Goal: Information Seeking & Learning: Learn about a topic

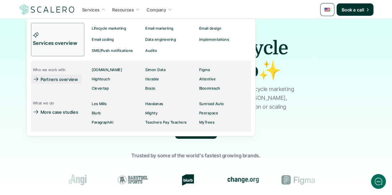
click at [68, 83] on link "Partners overview" at bounding box center [56, 79] width 51 height 9
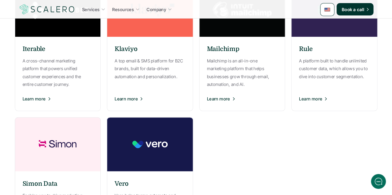
scroll to position [371, 0]
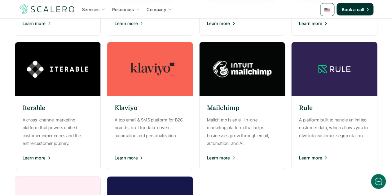
click at [230, 107] on h6 "Mailchimp" at bounding box center [223, 108] width 33 height 9
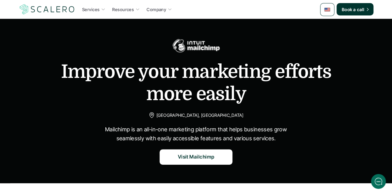
click at [327, 10] on img at bounding box center [327, 10] width 6 height 6
click at [325, 37] on img at bounding box center [327, 39] width 6 height 6
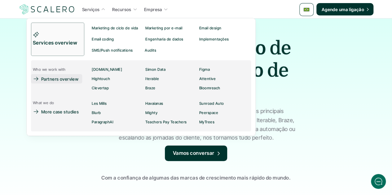
click at [69, 77] on p "Partners overview" at bounding box center [59, 79] width 37 height 7
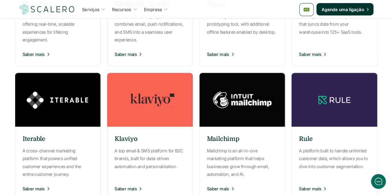
scroll to position [371, 0]
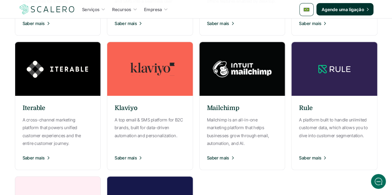
click at [240, 112] on div "Mailchimp Mailchimp is an all-in-one marketing platform that helps businesses g…" at bounding box center [242, 133] width 86 height 68
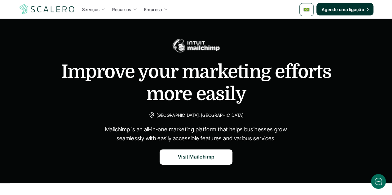
click at [307, 11] on img at bounding box center [306, 10] width 6 height 6
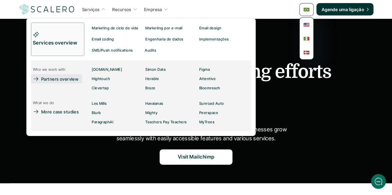
click at [76, 80] on p "Partners overview" at bounding box center [59, 79] width 37 height 7
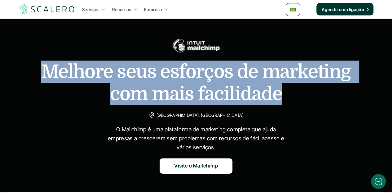
drag, startPoint x: 262, startPoint y: 94, endPoint x: 35, endPoint y: 76, distance: 228.2
click at [35, 76] on div "Melhore seus esforços de marketing com mais facilidade Atlanta, Geórgia O Mailc…" at bounding box center [195, 105] width 379 height 137
copy h1 "Melhore seus esforços de marketing com mais facilidade"
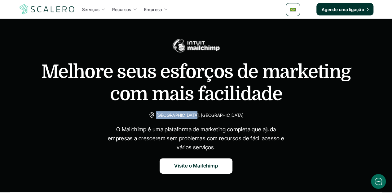
drag, startPoint x: 214, startPoint y: 115, endPoint x: 183, endPoint y: 115, distance: 31.0
click at [183, 115] on div "Atlanta, Geórgia" at bounding box center [195, 115] width 95 height 8
copy p "Atlanta, Geórgia"
drag, startPoint x: 214, startPoint y: 147, endPoint x: 113, endPoint y: 132, distance: 101.8
click at [113, 132] on p "O Mailchimp é uma plataforma de marketing completa que ajuda empresas a crescer…" at bounding box center [196, 138] width 186 height 27
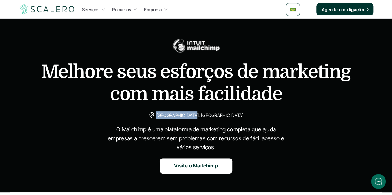
copy p "O Mailchimp é uma plataforma de marketing completa que ajuda empresas a crescer…"
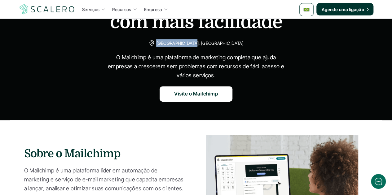
scroll to position [124, 0]
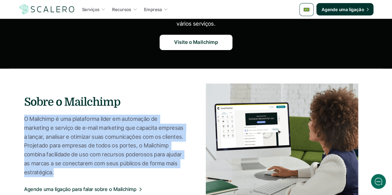
drag, startPoint x: 24, startPoint y: 119, endPoint x: 53, endPoint y: 172, distance: 60.9
click at [53, 172] on p "O Mailchimp é uma plataforma líder em automação de marketing e serviço de e-mai…" at bounding box center [103, 146] width 159 height 63
copy p "O Mailchimp é uma plataforma líder em automação de marketing e serviço de e-mai…"
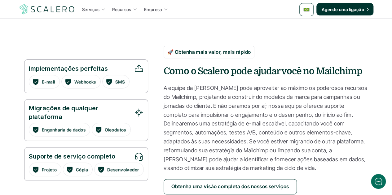
scroll to position [341, 0]
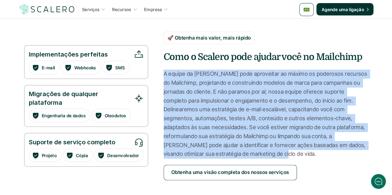
drag, startPoint x: 164, startPoint y: 73, endPoint x: 237, endPoint y: 156, distance: 110.3
click at [237, 156] on p "A equipe da Scalero pode aproveitar ao máximo os poderosos recursos do Mailchim…" at bounding box center [265, 114] width 204 height 89
copy p "A equipe da Scalero pode aproveitar ao máximo os poderosos recursos do Mailchim…"
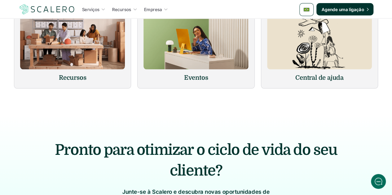
scroll to position [588, 0]
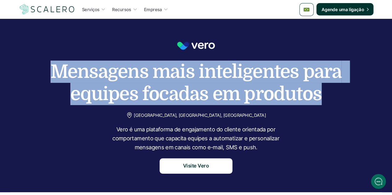
drag, startPoint x: 84, startPoint y: 74, endPoint x: 315, endPoint y: 95, distance: 232.2
click at [315, 95] on h1 "Mensagens mais inteligentes para equipes focadas em produtos" at bounding box center [196, 83] width 310 height 45
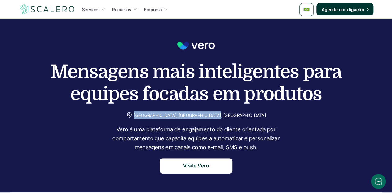
drag, startPoint x: 164, startPoint y: 114, endPoint x: 234, endPoint y: 112, distance: 70.0
click at [234, 112] on p "Sydney, Nova Gales do Sul, Austrália" at bounding box center [200, 115] width 132 height 8
copy p "Sydney, Nova Gales do Sul, Austrália"
click at [205, 131] on p "Vero é uma plataforma de engajamento do cliente orientada por comportamento que…" at bounding box center [196, 138] width 186 height 27
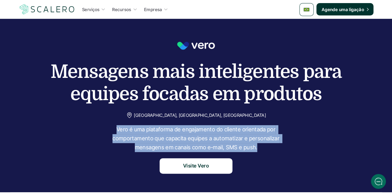
drag, startPoint x: 256, startPoint y: 148, endPoint x: 118, endPoint y: 129, distance: 139.1
click at [118, 129] on p "Vero é uma plataforma de engajamento do cliente orientada por comportamento que…" at bounding box center [196, 138] width 186 height 27
copy p "Vero é uma plataforma de engajamento do cliente orientada por comportamento que…"
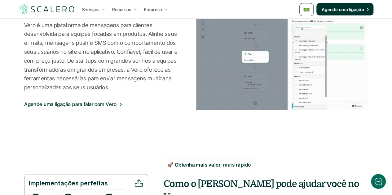
scroll to position [186, 0]
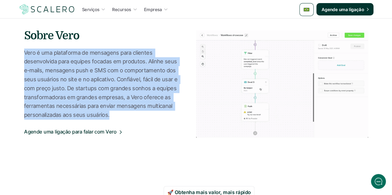
drag, startPoint x: 109, startPoint y: 117, endPoint x: 24, endPoint y: 55, distance: 105.5
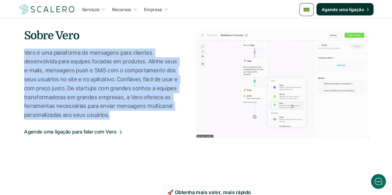
click at [24, 55] on p "Vero é uma plataforma de mensagens para clientes desenvolvida para equipes foca…" at bounding box center [103, 84] width 159 height 71
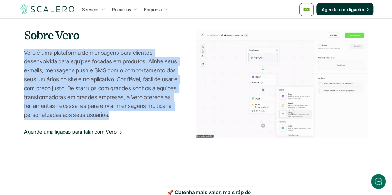
copy p "Vero é uma plataforma de mensagens para clientes desenvolvida para equipes foca…"
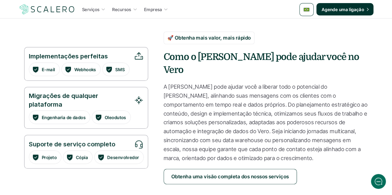
scroll to position [371, 0]
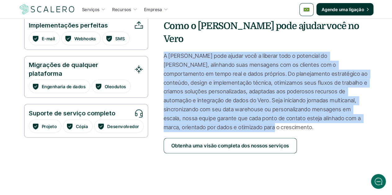
drag, startPoint x: 165, startPoint y: 44, endPoint x: 196, endPoint y: 115, distance: 77.5
click at [196, 115] on p "A Scalero pode ajudar você a liberar todo o potencial do Vero, alinhando suas m…" at bounding box center [265, 92] width 204 height 80
copy p "A Scalero pode ajudar você a liberar todo o potencial do Vero, alinhando suas m…"
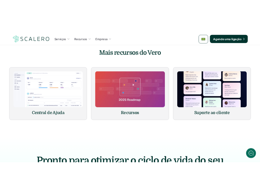
scroll to position [588, 0]
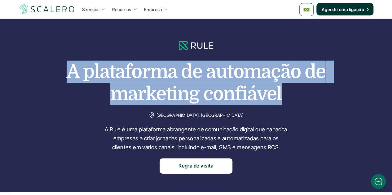
drag, startPoint x: 277, startPoint y: 91, endPoint x: 49, endPoint y: 68, distance: 229.7
click at [49, 68] on h1 "A plataforma de automação de marketing confiável" at bounding box center [196, 83] width 310 height 45
copy h1 "A plataforma de automação de marketing confiável"
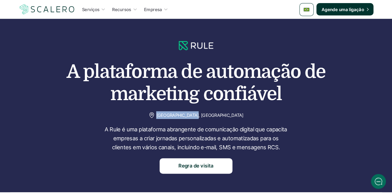
drag, startPoint x: 216, startPoint y: 116, endPoint x: 181, endPoint y: 114, distance: 34.7
click at [181, 114] on p "[GEOGRAPHIC_DATA], [GEOGRAPHIC_DATA]" at bounding box center [199, 115] width 87 height 8
copy p "[GEOGRAPHIC_DATA], [GEOGRAPHIC_DATA]"
click at [188, 138] on p "A Rule é uma plataforma abrangente de comunicação digital que capacita empresas…" at bounding box center [196, 138] width 186 height 27
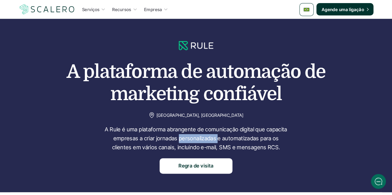
click at [188, 138] on p "A Rule é uma plataforma abrangente de comunicação digital que capacita empresas…" at bounding box center [196, 138] width 186 height 27
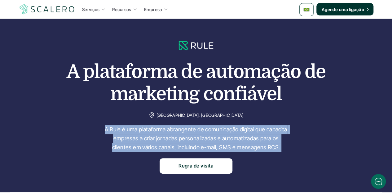
click at [188, 138] on p "A Rule é uma plataforma abrangente de comunicação digital que capacita empresas…" at bounding box center [196, 138] width 186 height 27
click at [249, 146] on p "A Rule é uma plataforma abrangente de comunicação digital que capacita empresas…" at bounding box center [196, 138] width 186 height 27
drag, startPoint x: 278, startPoint y: 148, endPoint x: 105, endPoint y: 129, distance: 173.8
click at [105, 129] on p "A Rule é uma plataforma abrangente de comunicação digital que capacita empresas…" at bounding box center [196, 138] width 186 height 27
copy p "A Rule é uma plataforma abrangente de comunicação digital que capacita empresas…"
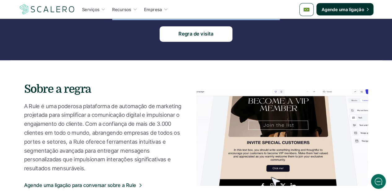
scroll to position [155, 0]
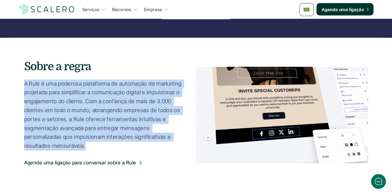
drag, startPoint x: 25, startPoint y: 84, endPoint x: 85, endPoint y: 146, distance: 86.3
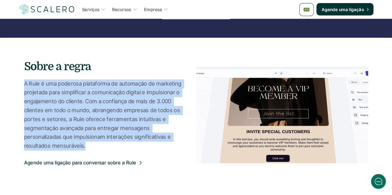
click at [85, 146] on p "A Rule é uma poderosa plataforma de automação de marketing projetada para simpl…" at bounding box center [103, 115] width 159 height 71
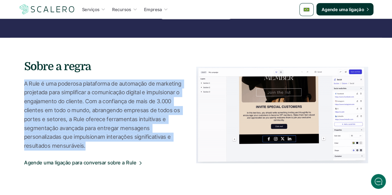
copy p "A Rule é uma poderosa plataforma de automação de marketing projetada para simpl…"
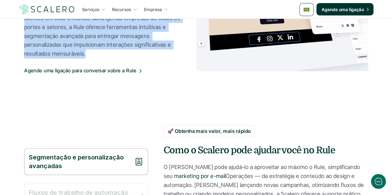
scroll to position [310, 0]
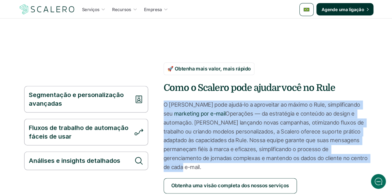
drag, startPoint x: 163, startPoint y: 106, endPoint x: 337, endPoint y: 157, distance: 180.8
click at [337, 157] on p "O Scalero pode ajudá-lo a aproveitar ao máximo o Rule, simplificando seu market…" at bounding box center [265, 136] width 204 height 71
copy p "O Scalero pode ajudá-lo a aproveitar ao máximo o Rule, simplificando seu market…"
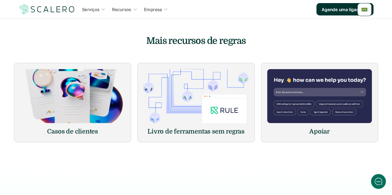
scroll to position [0, 0]
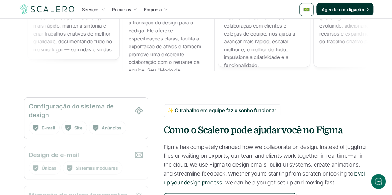
scroll to position [495, 0]
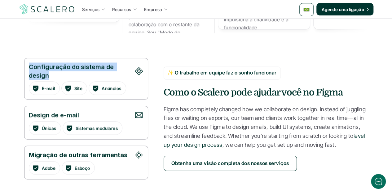
drag, startPoint x: 43, startPoint y: 74, endPoint x: 30, endPoint y: 69, distance: 13.9
click at [30, 69] on p "Configuração do sistema de design" at bounding box center [80, 71] width 102 height 17
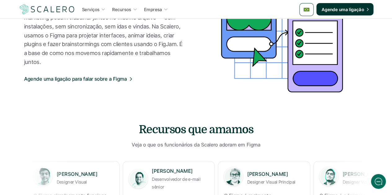
scroll to position [187, 0]
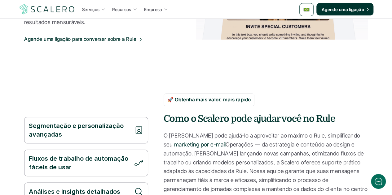
scroll to position [310, 0]
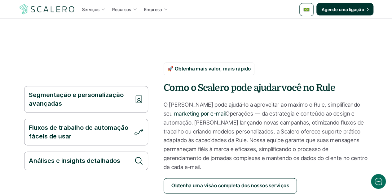
drag, startPoint x: 62, startPoint y: 101, endPoint x: 26, endPoint y: 88, distance: 38.0
click at [26, 88] on div "Segmentação e personalização avançadas" at bounding box center [86, 99] width 124 height 27
copy p "Segmentação e personalização avançadas"
drag, startPoint x: 72, startPoint y: 132, endPoint x: 25, endPoint y: 122, distance: 47.5
click at [25, 122] on div "Fluxos de trabalho de automação fáceis de usar" at bounding box center [86, 132] width 124 height 27
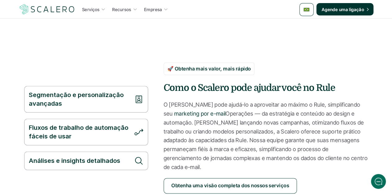
copy p "Fluxos de trabalho de automação fáceis de usar"
drag, startPoint x: 119, startPoint y: 156, endPoint x: 34, endPoint y: 150, distance: 85.6
click at [23, 154] on section "Segmentação e personalização avançadas Fluxos de trabalho de automação fáceis d…" at bounding box center [195, 134] width 371 height 193
copy p "Análises e insights detalhados"
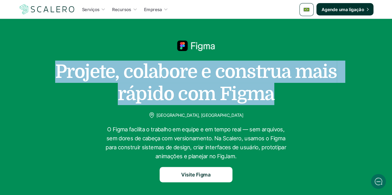
drag, startPoint x: 272, startPoint y: 96, endPoint x: 58, endPoint y: 77, distance: 215.4
click at [58, 77] on h1 "Projete, colabore e construa mais rápido com Figma" at bounding box center [196, 83] width 310 height 45
copy h1 "Projete, colabore e construa mais rápido com Figma"
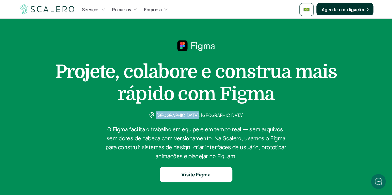
drag, startPoint x: 216, startPoint y: 114, endPoint x: 182, endPoint y: 116, distance: 34.4
click at [182, 116] on p "[GEOGRAPHIC_DATA], [GEOGRAPHIC_DATA]" at bounding box center [199, 115] width 87 height 8
copy p "[GEOGRAPHIC_DATA], [GEOGRAPHIC_DATA]"
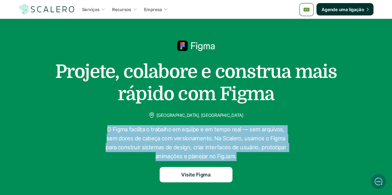
drag, startPoint x: 236, startPoint y: 157, endPoint x: 104, endPoint y: 131, distance: 134.2
click at [104, 131] on p "O Figma facilita o trabalho em equipe e em tempo real — sem arquivos, sem dores…" at bounding box center [196, 143] width 186 height 36
copy p "O Figma facilita o trabalho em equipe e em tempo real — sem arquivos, sem dores…"
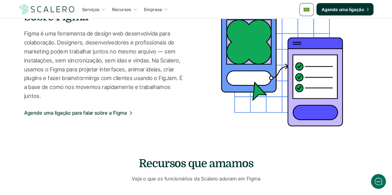
scroll to position [217, 0]
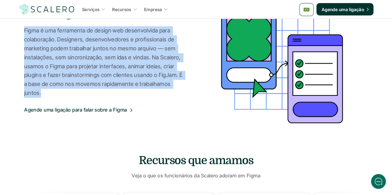
drag, startPoint x: 23, startPoint y: 30, endPoint x: 41, endPoint y: 94, distance: 66.5
click at [41, 94] on section "Sobre Figma Figma é uma ferramenta de design web desenvolvida para colaboração.…" at bounding box center [195, 62] width 371 height 155
copy p "Figma é uma ferramenta de design web desenvolvida para colaboração. Designers, …"
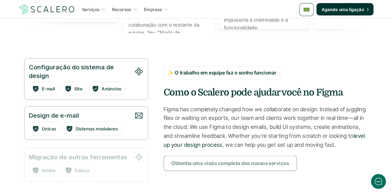
scroll to position [557, 0]
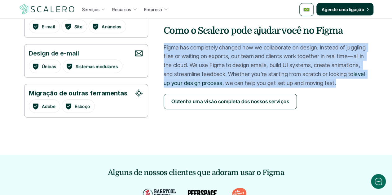
drag, startPoint x: 163, startPoint y: 46, endPoint x: 334, endPoint y: 85, distance: 175.6
click at [334, 85] on p "Figma has completely changed how we collaborate on design. Instead of juggling …" at bounding box center [265, 65] width 204 height 45
copy p "Figma has completely changed how we collaborate on design. Instead of juggling …"
click at [252, 62] on p "Figma has completely changed how we collaborate on design. Instead of juggling …" at bounding box center [265, 65] width 204 height 45
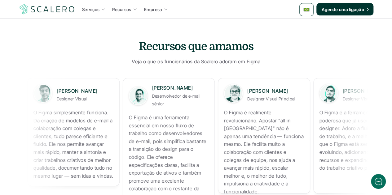
scroll to position [358, 0]
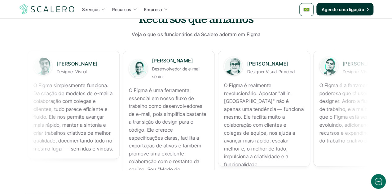
click at [318, 115] on p "O Figma é a ferramenta mais poderosa que já usei como designer. Adoro a fluidez…" at bounding box center [358, 113] width 80 height 63
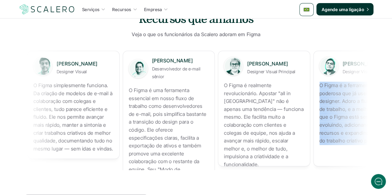
click at [319, 115] on p "O Figma é a ferramenta mais poderosa que já usei como designer. Adoro a fluidez…" at bounding box center [359, 113] width 80 height 63
copy p "O Figma é a ferramenta mais poderosa que já usei como designer. Adoro a fluidez…"
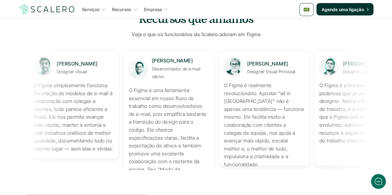
copy p "O Figma simplesmente funciona. Da criação de modelos de e-mail à colaboração co…"
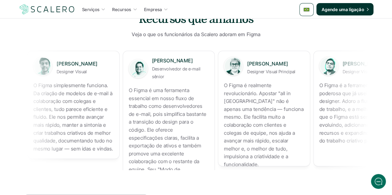
copy p "O Figma é uma ferramenta essencial em nosso fluxo de trabalho como desenvolvedo…"
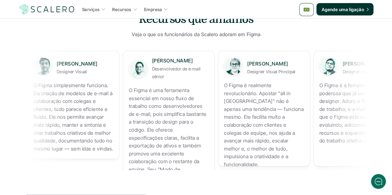
copy p "O Figma é realmente revolucionário. Apostar "all in Figma" não é apenas uma ten…"
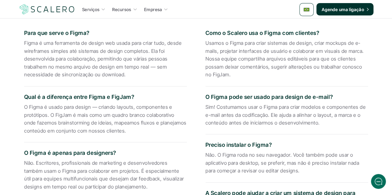
scroll to position [823, 0]
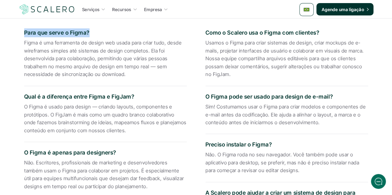
drag, startPoint x: 89, startPoint y: 31, endPoint x: 15, endPoint y: 33, distance: 74.0
click at [15, 33] on div "Para que serve o Figma? Figma é uma ferramenta de design web usada para criar t…" at bounding box center [196, 143] width 362 height 250
copy p "Para que serve o Figma?"
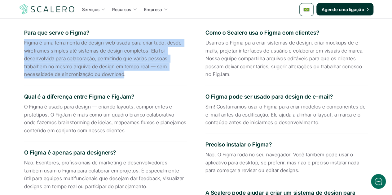
drag, startPoint x: 123, startPoint y: 75, endPoint x: 22, endPoint y: 43, distance: 105.4
click at [22, 43] on div "Para que serve o Figma? Figma é uma ferramenta de design web usada para criar t…" at bounding box center [196, 143] width 362 height 250
click at [112, 75] on p "Figma é uma ferramenta de design web usada para criar tudo, desde wireframes si…" at bounding box center [105, 59] width 163 height 40
drag, startPoint x: 124, startPoint y: 75, endPoint x: 22, endPoint y: 44, distance: 106.5
click at [22, 44] on div "Para que serve o Figma? Figma é uma ferramenta de design web usada para criar t…" at bounding box center [196, 143] width 362 height 250
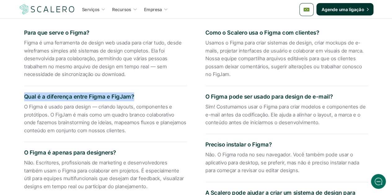
drag, startPoint x: 133, startPoint y: 94, endPoint x: 19, endPoint y: 89, distance: 113.7
click at [19, 89] on div "Para que serve o Figma? Figma é uma ferramenta de design web usada para criar t…" at bounding box center [196, 143] width 362 height 250
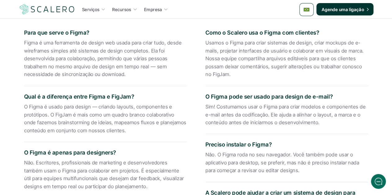
click at [116, 122] on p "O Figma é usado para design — criando layouts, componentes e protótipos. O FigJ…" at bounding box center [105, 119] width 163 height 32
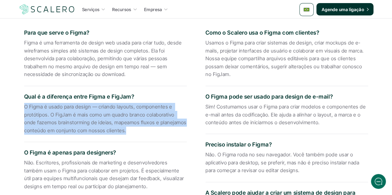
drag, startPoint x: 123, startPoint y: 132, endPoint x: 19, endPoint y: 106, distance: 107.9
click at [19, 106] on div "Para que serve o Figma? Figma é uma ferramenta de design web usada para criar t…" at bounding box center [196, 143] width 362 height 250
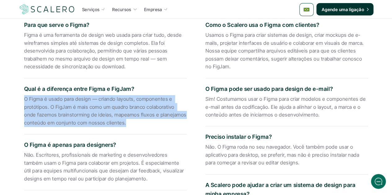
scroll to position [884, 0]
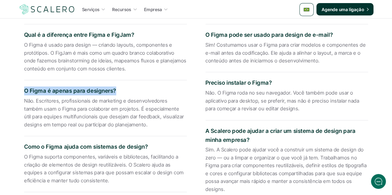
drag, startPoint x: 114, startPoint y: 89, endPoint x: 15, endPoint y: 88, distance: 98.8
click at [15, 88] on div "Para que serve o Figma? Figma é uma ferramenta de design web usada para criar t…" at bounding box center [196, 81] width 362 height 250
click at [123, 117] on p "Não. Escritores, profissionais de marketing e desenvolvedores também usam o Fig…" at bounding box center [105, 113] width 163 height 32
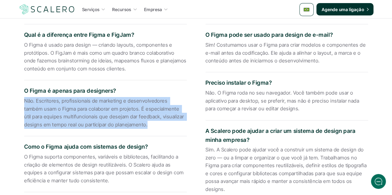
drag, startPoint x: 127, startPoint y: 124, endPoint x: 9, endPoint y: 99, distance: 120.0
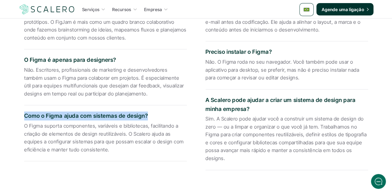
drag, startPoint x: 146, startPoint y: 114, endPoint x: 24, endPoint y: 109, distance: 122.1
click at [24, 109] on div "Como o Figma ajuda com sistemas de design? O Figma suporta componentes, variáve…" at bounding box center [105, 134] width 163 height 56
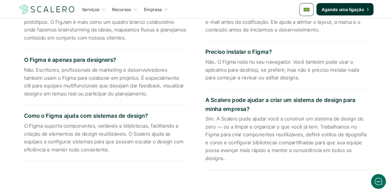
click at [106, 147] on p "O Figma suporta componentes, variáveis e bibliotecas, facilitando a criação de …" at bounding box center [105, 138] width 163 height 32
drag, startPoint x: 108, startPoint y: 150, endPoint x: 22, endPoint y: 124, distance: 90.1
click at [22, 124] on div "Para que serve o Figma? Figma é uma ferramenta de design web usada para criar t…" at bounding box center [196, 50] width 362 height 250
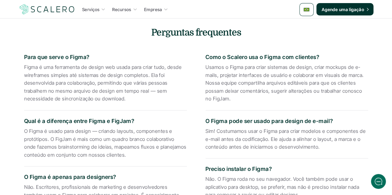
scroll to position [761, 0]
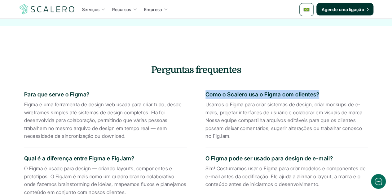
drag, startPoint x: 318, startPoint y: 93, endPoint x: 203, endPoint y: 92, distance: 114.6
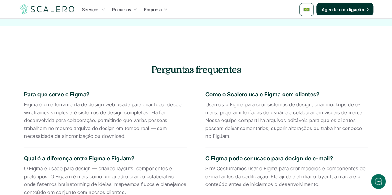
click at [251, 126] on p "Usamos o Figma para criar sistemas de design, criar mockups de e-mails, projeta…" at bounding box center [286, 121] width 163 height 40
drag, startPoint x: 224, startPoint y: 135, endPoint x: 202, endPoint y: 103, distance: 39.0
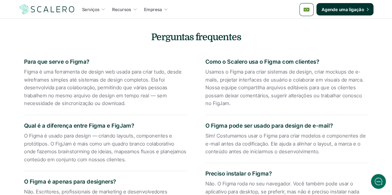
scroll to position [823, 0]
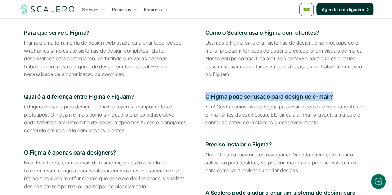
drag, startPoint x: 329, startPoint y: 96, endPoint x: 202, endPoint y: 95, distance: 127.6
click at [202, 95] on div "Para que serve o Figma? Figma é uma ferramenta de design web usada para criar t…" at bounding box center [196, 143] width 362 height 250
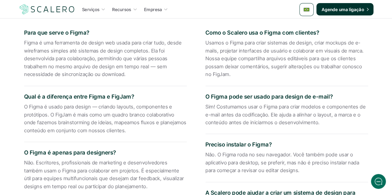
click at [237, 118] on p "Sim! Costumamos usar o Figma para criar modelos e componentes de e-mail antes d…" at bounding box center [286, 115] width 163 height 24
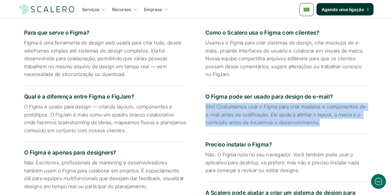
drag, startPoint x: 317, startPoint y: 125, endPoint x: 202, endPoint y: 103, distance: 116.6
click at [202, 103] on div "Para que serve o Figma? Figma é uma ferramenta de design web usada para criar t…" at bounding box center [196, 143] width 362 height 250
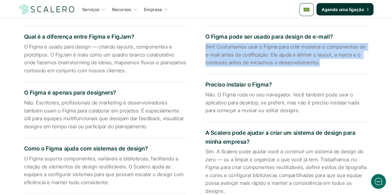
scroll to position [884, 0]
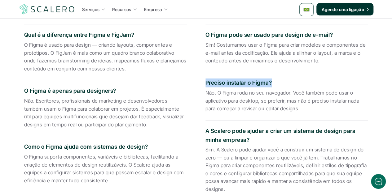
drag, startPoint x: 271, startPoint y: 83, endPoint x: 202, endPoint y: 85, distance: 68.7
click at [202, 85] on div "Para que serve o Figma? Figma é uma ferramenta de design web usada para criar t…" at bounding box center [196, 81] width 362 height 250
click at [271, 101] on p "Não. O Figma roda no seu navegador. Você também pode usar o aplicativo para des…" at bounding box center [286, 101] width 163 height 24
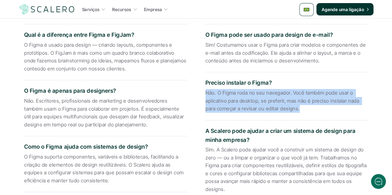
drag, startPoint x: 299, startPoint y: 110, endPoint x: 202, endPoint y: 89, distance: 98.6
click at [202, 89] on div "Para que serve o Figma? Figma é uma ferramenta de design web usada para criar t…" at bounding box center [196, 81] width 362 height 250
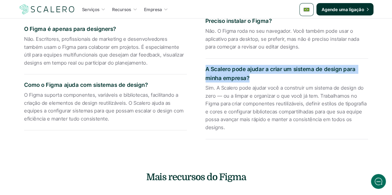
drag, startPoint x: 249, startPoint y: 77, endPoint x: 204, endPoint y: 70, distance: 44.9
click at [204, 70] on div "Para que serve o Figma? Figma é uma ferramenta de design web usada para criar t…" at bounding box center [196, 19] width 362 height 250
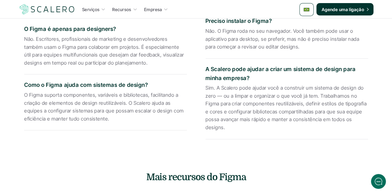
click at [233, 122] on p "Sim. A Scalero pode ajudar você a construir um sistema de design do zero — ou a…" at bounding box center [286, 108] width 163 height 48
drag, startPoint x: 225, startPoint y: 129, endPoint x: 201, endPoint y: 88, distance: 47.2
click at [201, 88] on div "Para que serve o Figma? Figma é uma ferramenta de design web usada para criar t…" at bounding box center [196, 19] width 362 height 250
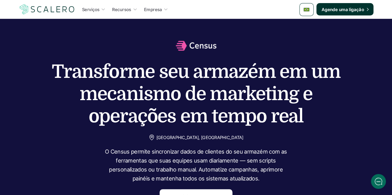
click at [206, 87] on h1 "Transforme seu armazém em um mecanismo de marketing e operações em tempo real" at bounding box center [196, 94] width 310 height 67
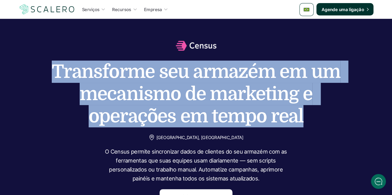
drag, startPoint x: 300, startPoint y: 112, endPoint x: 48, endPoint y: 74, distance: 255.2
click at [48, 74] on h1 "Transforme seu armazém em um mecanismo de marketing e operações em tempo real" at bounding box center [196, 94] width 310 height 67
copy h1 "Transforme seu armazém em um mecanismo de marketing e operações em tempo real"
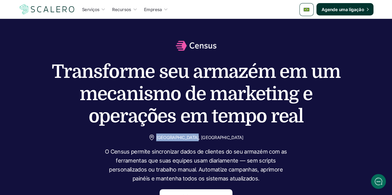
drag, startPoint x: 216, startPoint y: 137, endPoint x: 180, endPoint y: 136, distance: 36.6
click at [180, 136] on div "[GEOGRAPHIC_DATA], [GEOGRAPHIC_DATA]" at bounding box center [195, 138] width 95 height 8
copy p "[GEOGRAPHIC_DATA], [GEOGRAPHIC_DATA]"
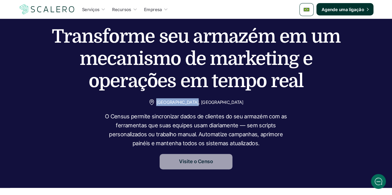
scroll to position [62, 0]
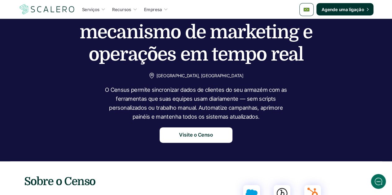
click at [244, 110] on p "O Census permite sincronizar dados de clientes do seu armazém com as ferramenta…" at bounding box center [196, 104] width 186 height 36
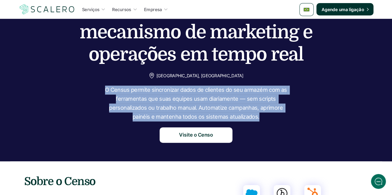
drag, startPoint x: 258, startPoint y: 118, endPoint x: 102, endPoint y: 89, distance: 158.2
click at [102, 89] on div "Transforme seu armazém em um mecanismo de marketing e operações em tempo real […" at bounding box center [195, 59] width 379 height 168
copy p "O Census permite sincronizar dados de clientes do seu armazém com as ferramenta…"
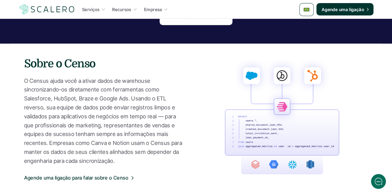
scroll to position [217, 0]
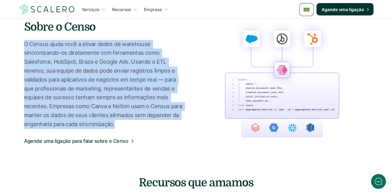
drag, startPoint x: 25, startPoint y: 45, endPoint x: 115, endPoint y: 124, distance: 119.6
click at [115, 124] on p "O Census ajuda você a ativar dados de warehouse sincronizando-os diretamente co…" at bounding box center [103, 84] width 159 height 89
copy p "O Census ajuda você a ativar dados de warehouse sincronizando-os diretamente co…"
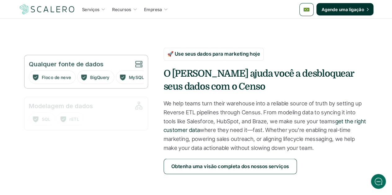
scroll to position [557, 0]
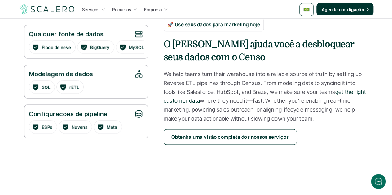
drag, startPoint x: 310, startPoint y: 119, endPoint x: 165, endPoint y: 73, distance: 152.4
click at [165, 73] on p "We help teams turn their warehouse into a reliable source of truth by setting u…" at bounding box center [265, 97] width 204 height 54
copy p "We help teams turn their warehouse into a reliable source of truth by setting u…"
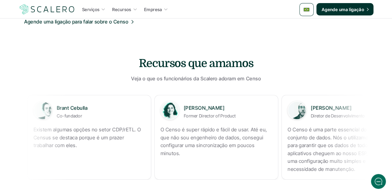
scroll to position [367, 0]
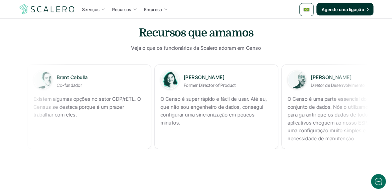
click at [162, 108] on p "O Censo é super rápido e fácil de usar. Até eu, que não sou engenheiro de dados…" at bounding box center [215, 111] width 111 height 32
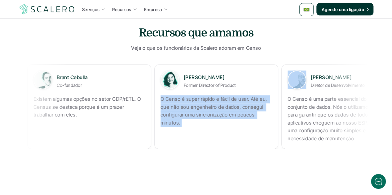
click at [162, 108] on p "O Censo é super rápido e fácil de usar. Até eu, que não sou engenheiro de dados…" at bounding box center [215, 111] width 111 height 32
copy p "O Censo é super rápido e fácil de usar. Até eu, que não sou engenheiro de dados…"
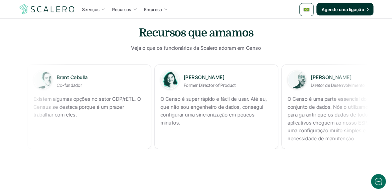
click at [287, 107] on p "O Censo é uma parte essencial do nosso conjunto de dados. Nós o utilizamos ativ…" at bounding box center [342, 119] width 111 height 48
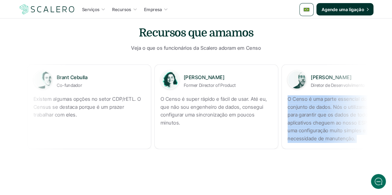
click at [287, 107] on p "O Censo é uma parte essencial do nosso conjunto de dados. Nós o utilizamos ativ…" at bounding box center [342, 119] width 111 height 48
copy p "O Censo é uma parte essencial do nosso conjunto de dados. Nós o utilizamos ativ…"
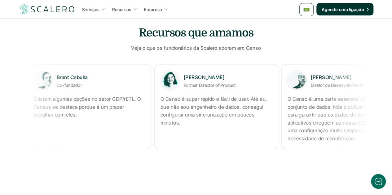
copy p "Existem algumas opções no setor CDP/rETL. O Census se destaca porque é um praze…"
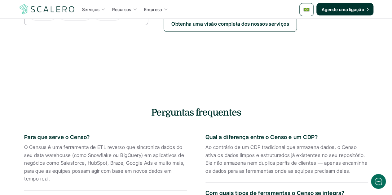
scroll to position [707, 0]
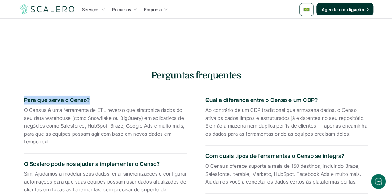
drag, startPoint x: 89, startPoint y: 98, endPoint x: 20, endPoint y: 101, distance: 68.8
copy p "Para que serve o Censo?"
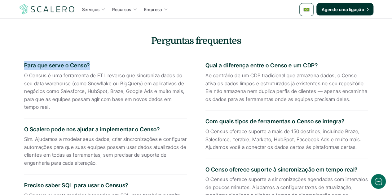
scroll to position [769, 0]
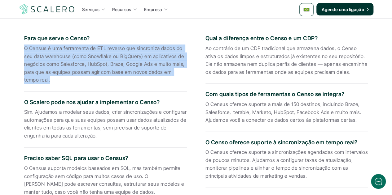
drag, startPoint x: 33, startPoint y: 80, endPoint x: 20, endPoint y: 50, distance: 32.2
click at [20, 50] on div "Para que serve o Censo? O Census é uma ferramenta de ETL reverso que sincroniza…" at bounding box center [196, 143] width 362 height 241
copy p "O Census é uma ferramenta de ETL reverso que sincroniza dados do seu data wareh…"
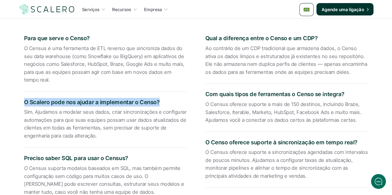
drag, startPoint x: 159, startPoint y: 103, endPoint x: 24, endPoint y: 97, distance: 134.8
click at [24, 97] on div "O Scalero pode nos ajudar a implementar o Censo? Sim. Ajudamos a modelar seus d…" at bounding box center [105, 120] width 163 height 56
drag, startPoint x: 98, startPoint y: 136, endPoint x: 20, endPoint y: 111, distance: 81.9
click at [20, 111] on div "Para que serve o Censo? O Census é uma ferramenta de ETL reverso que sincroniza…" at bounding box center [196, 143] width 362 height 241
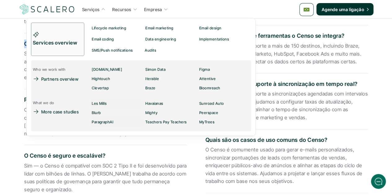
scroll to position [831, 0]
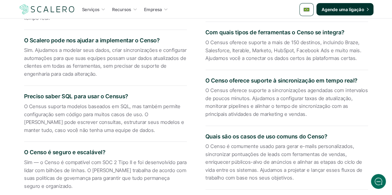
click at [126, 97] on p "Preciso saber SQL para usar o Census?" at bounding box center [105, 96] width 163 height 9
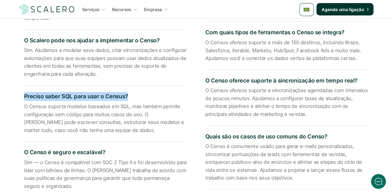
drag, startPoint x: 127, startPoint y: 97, endPoint x: 19, endPoint y: 95, distance: 107.7
click at [19, 95] on div "Para que serve o Censo? O Census é uma ferramenta de ETL reverso que sincroniza…" at bounding box center [196, 81] width 362 height 241
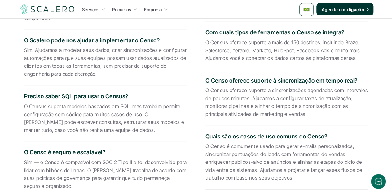
click at [101, 130] on p "O Census suporta modelos baseados em SQL, mas também permite configuração sem c…" at bounding box center [105, 119] width 163 height 32
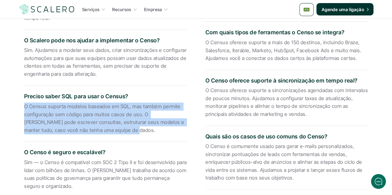
drag, startPoint x: 97, startPoint y: 130, endPoint x: 14, endPoint y: 105, distance: 86.8
click at [14, 105] on section "Perguntas frequentes Para que serve o Censo? O Census é uma ferramenta de ETL r…" at bounding box center [195, 58] width 371 height 301
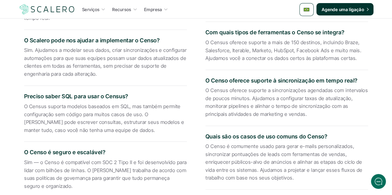
click at [111, 152] on p "O Censo é seguro e escalável?" at bounding box center [105, 152] width 163 height 9
drag, startPoint x: 104, startPoint y: 151, endPoint x: 24, endPoint y: 149, distance: 80.8
click at [24, 149] on div "Para que serve o Censo? O Census é uma ferramenta de ETL reverso que sincroniza…" at bounding box center [196, 81] width 362 height 241
drag, startPoint x: 82, startPoint y: 171, endPoint x: 76, endPoint y: 173, distance: 6.8
click at [82, 171] on p "Sim — o Censo é compatível com SOC 2 Tipo II e foi desenvolvido para lidar com …" at bounding box center [105, 175] width 163 height 32
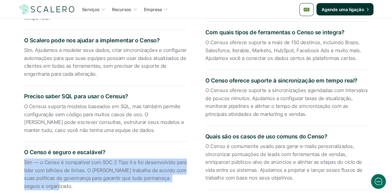
drag, startPoint x: 51, startPoint y: 185, endPoint x: 24, endPoint y: 164, distance: 33.9
click at [24, 164] on div "Para que serve o Censo? O Census é uma ferramenta de ETL reverso que sincroniza…" at bounding box center [196, 81] width 362 height 241
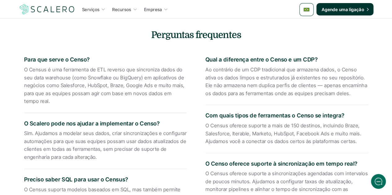
scroll to position [738, 0]
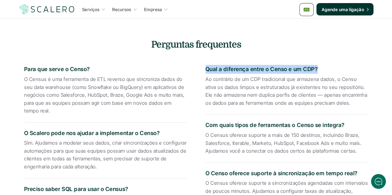
drag, startPoint x: 316, startPoint y: 66, endPoint x: 204, endPoint y: 62, distance: 111.5
click at [204, 62] on div "Para que serve o Censo? O Census é uma ferramenta de ETL reverso que sincroniza…" at bounding box center [196, 174] width 362 height 241
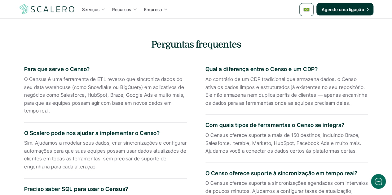
click at [282, 104] on p "Ao contrário de um CDP tradicional que armazena dados, o Censo ativa os dados l…" at bounding box center [286, 92] width 163 height 32
drag, startPoint x: 343, startPoint y: 106, endPoint x: 204, endPoint y: 78, distance: 142.0
click at [204, 78] on div "Para que serve o Censo? O Census é uma ferramenta de ETL reverso que sincroniza…" at bounding box center [196, 174] width 362 height 241
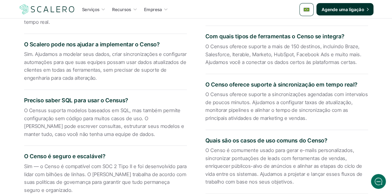
scroll to position [831, 0]
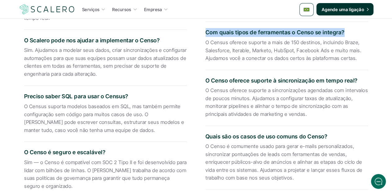
drag, startPoint x: 342, startPoint y: 31, endPoint x: 205, endPoint y: 31, distance: 137.5
click at [205, 31] on p "Com quais tipos de ferramentas o Censo se integra?" at bounding box center [286, 32] width 163 height 9
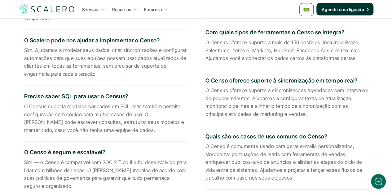
click at [335, 55] on p "O Census oferece suporte a mais de 150 destinos, incluindo Braze, Salesforce, I…" at bounding box center [286, 51] width 163 height 24
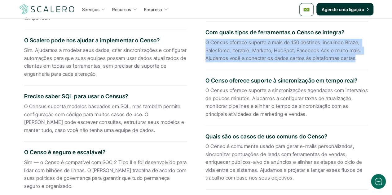
drag, startPoint x: 354, startPoint y: 58, endPoint x: 203, endPoint y: 38, distance: 151.8
click at [203, 38] on div "Para que serve o Censo? O Census é uma ferramenta de ETL reverso que sincroniza…" at bounding box center [196, 81] width 362 height 241
click at [309, 44] on p "O Census oferece suporte a mais de 150 destinos, incluindo Braze, Salesforce, I…" at bounding box center [286, 51] width 163 height 24
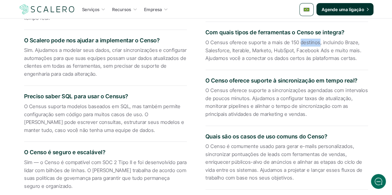
click at [309, 44] on p "O Census oferece suporte a mais de 150 destinos, incluindo Braze, Salesforce, I…" at bounding box center [286, 51] width 163 height 24
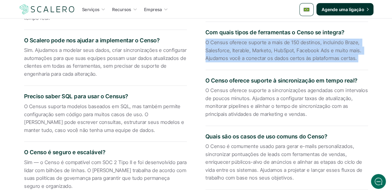
click at [309, 44] on p "O Census oferece suporte a mais de 150 destinos, incluindo Braze, Salesforce, I…" at bounding box center [286, 51] width 163 height 24
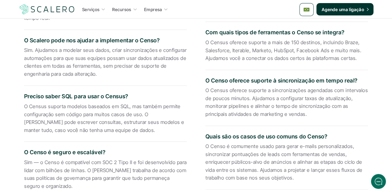
click at [222, 76] on p "O Censo oferece suporte à sincronização em tempo real?" at bounding box center [286, 80] width 163 height 9
drag, startPoint x: 206, startPoint y: 80, endPoint x: 390, endPoint y: 80, distance: 184.5
click at [281, 105] on p "O Census oferece suporte a sincronizações agendadas com intervalos de poucos mi…" at bounding box center [286, 103] width 163 height 32
click at [300, 108] on p "O Census oferece suporte a sincronizações agendadas com intervalos de poucos mi…" at bounding box center [286, 103] width 163 height 32
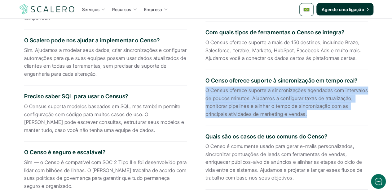
drag, startPoint x: 305, startPoint y: 114, endPoint x: 205, endPoint y: 88, distance: 103.3
click at [205, 88] on p "O Census oferece suporte a sincronizações agendadas com intervalos de poucos mi…" at bounding box center [286, 103] width 163 height 32
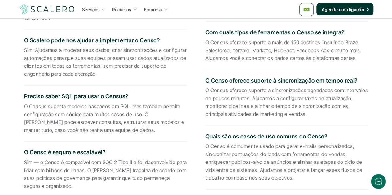
click at [273, 133] on p "Quais são os casos de uso comuns do Censo?" at bounding box center [286, 137] width 163 height 9
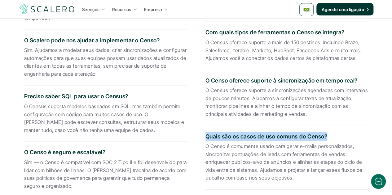
drag, startPoint x: 327, startPoint y: 135, endPoint x: 204, endPoint y: 127, distance: 123.8
click at [204, 127] on div "Para que serve o Censo? O Census é uma ferramenta de ETL reverso que sincroniza…" at bounding box center [196, 81] width 362 height 241
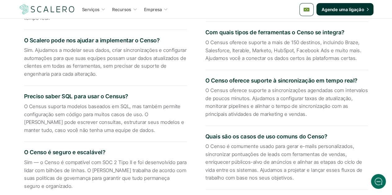
click at [273, 170] on p "O Censo é comumente usado para gerar e-mails personalizados, sincronizar pontua…" at bounding box center [286, 163] width 163 height 40
click at [272, 169] on p "O Censo é comumente usado para gerar e-mails personalizados, sincronizar pontua…" at bounding box center [286, 163] width 163 height 40
click at [296, 178] on p "O Censo é comumente usado para gerar e-mails personalizados, sincronizar pontua…" at bounding box center [286, 163] width 163 height 40
drag, startPoint x: 292, startPoint y: 177, endPoint x: 193, endPoint y: 146, distance: 103.8
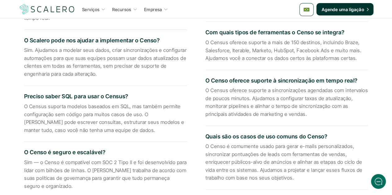
click at [193, 146] on div "Para que serve o Censo? O Census é uma ferramenta de ETL reverso que sincroniza…" at bounding box center [196, 81] width 362 height 241
click at [220, 154] on p "O Censo é comumente usado para gerar e-mails personalizados, sincronizar pontua…" at bounding box center [286, 163] width 163 height 40
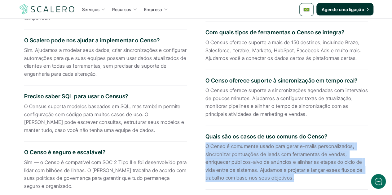
drag, startPoint x: 205, startPoint y: 146, endPoint x: 292, endPoint y: 180, distance: 92.8
click at [292, 180] on p "O Censo é comumente usado para gerar e-mails personalizados, sincronizar pontua…" at bounding box center [286, 163] width 163 height 40
